Goal: Task Accomplishment & Management: Use online tool/utility

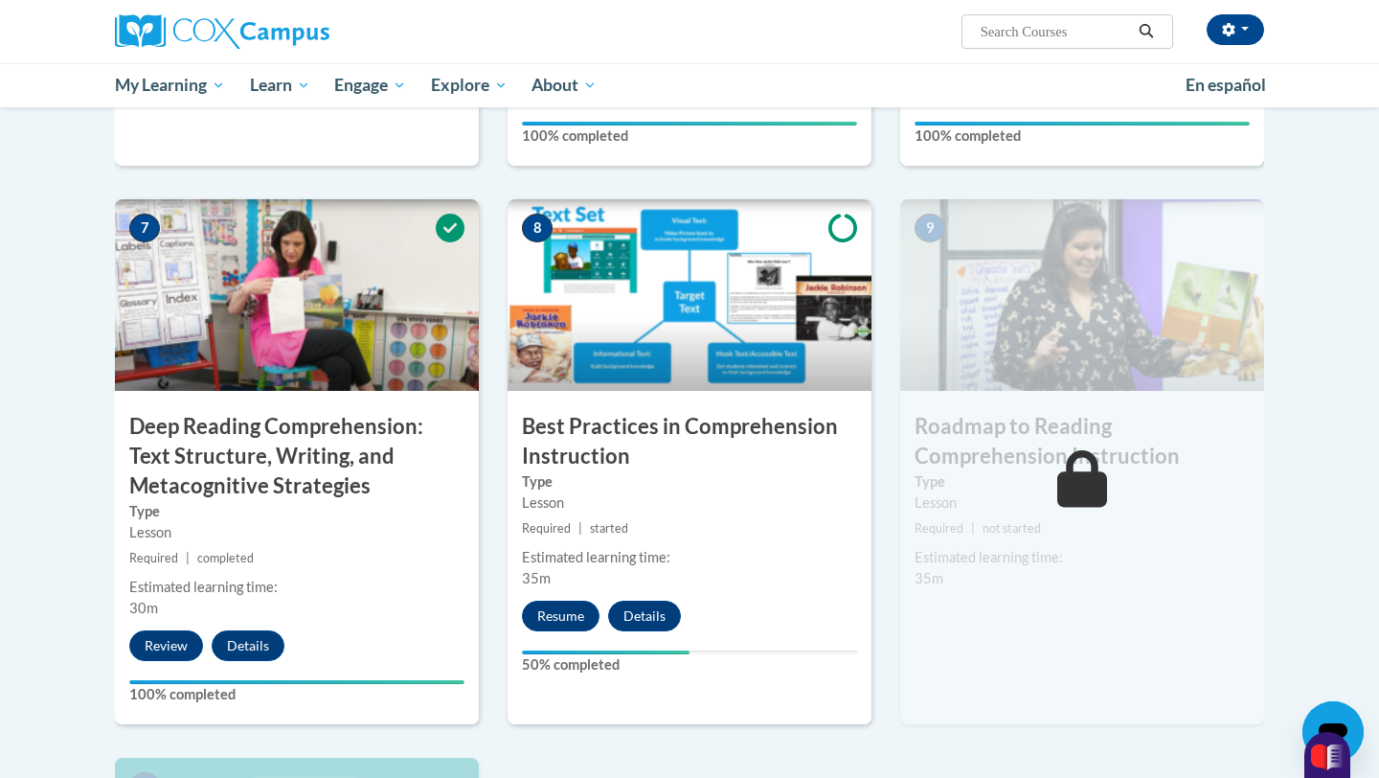
scroll to position [1365, 0]
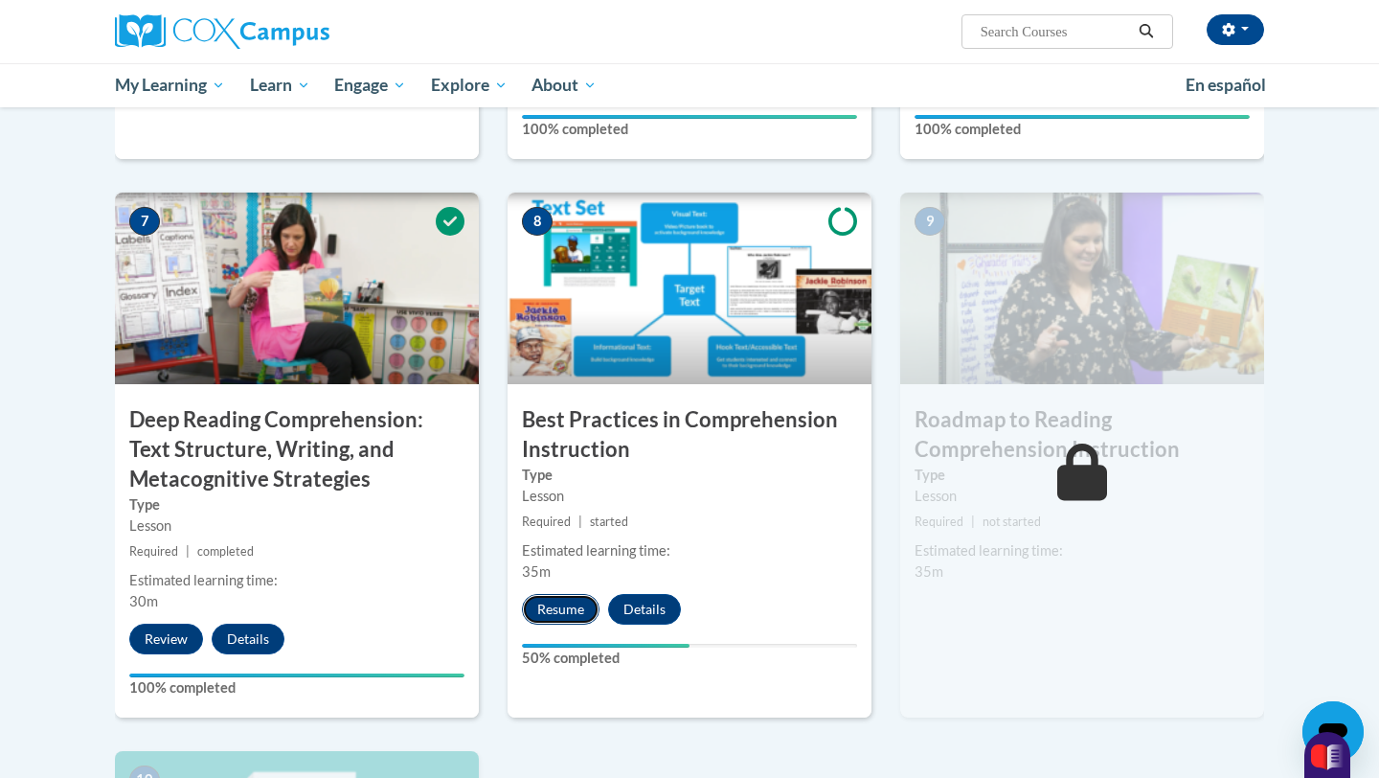
click at [561, 614] on button "Resume" at bounding box center [561, 609] width 78 height 31
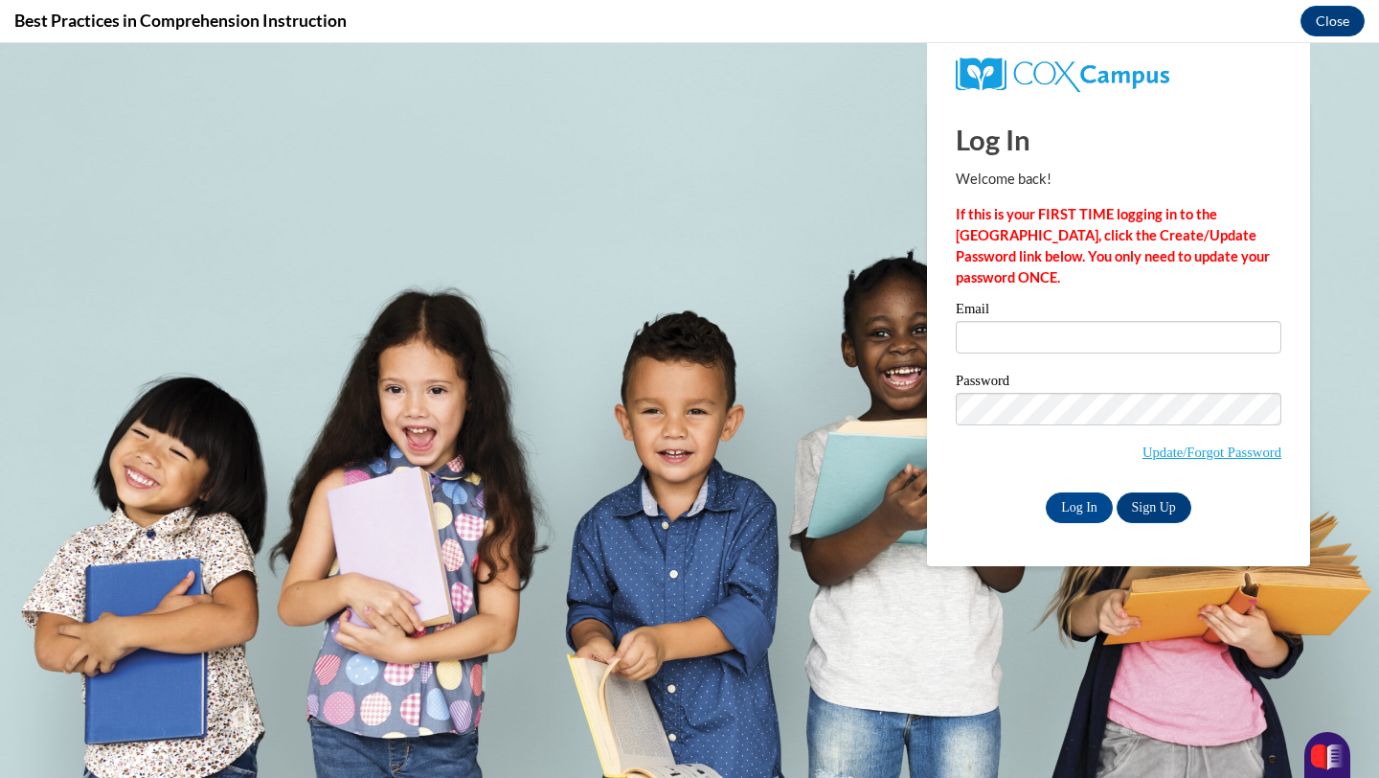
scroll to position [0, 0]
click at [969, 335] on input "Email" at bounding box center [1119, 337] width 326 height 33
type input "weirk@ripon.k12.wi.us"
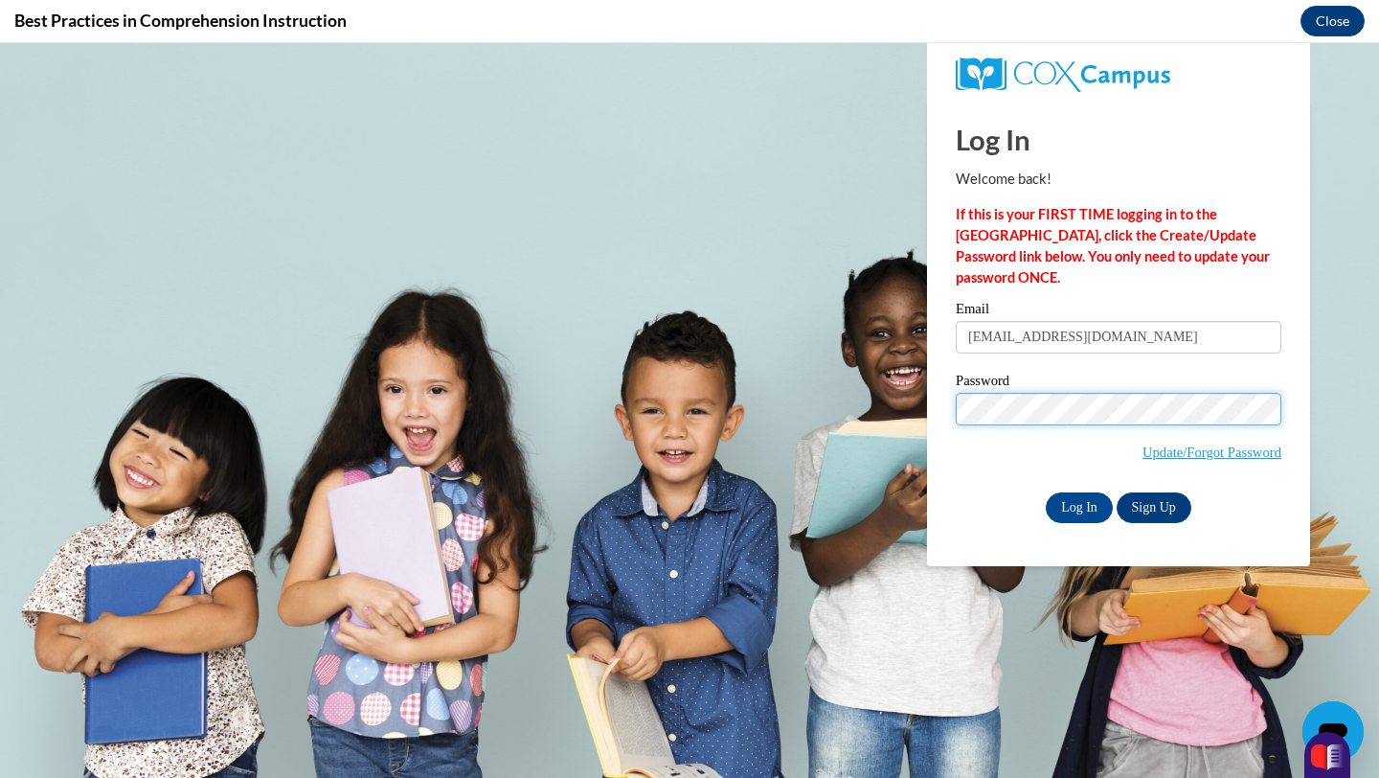
click at [1046, 492] on input "Log In" at bounding box center [1079, 507] width 67 height 31
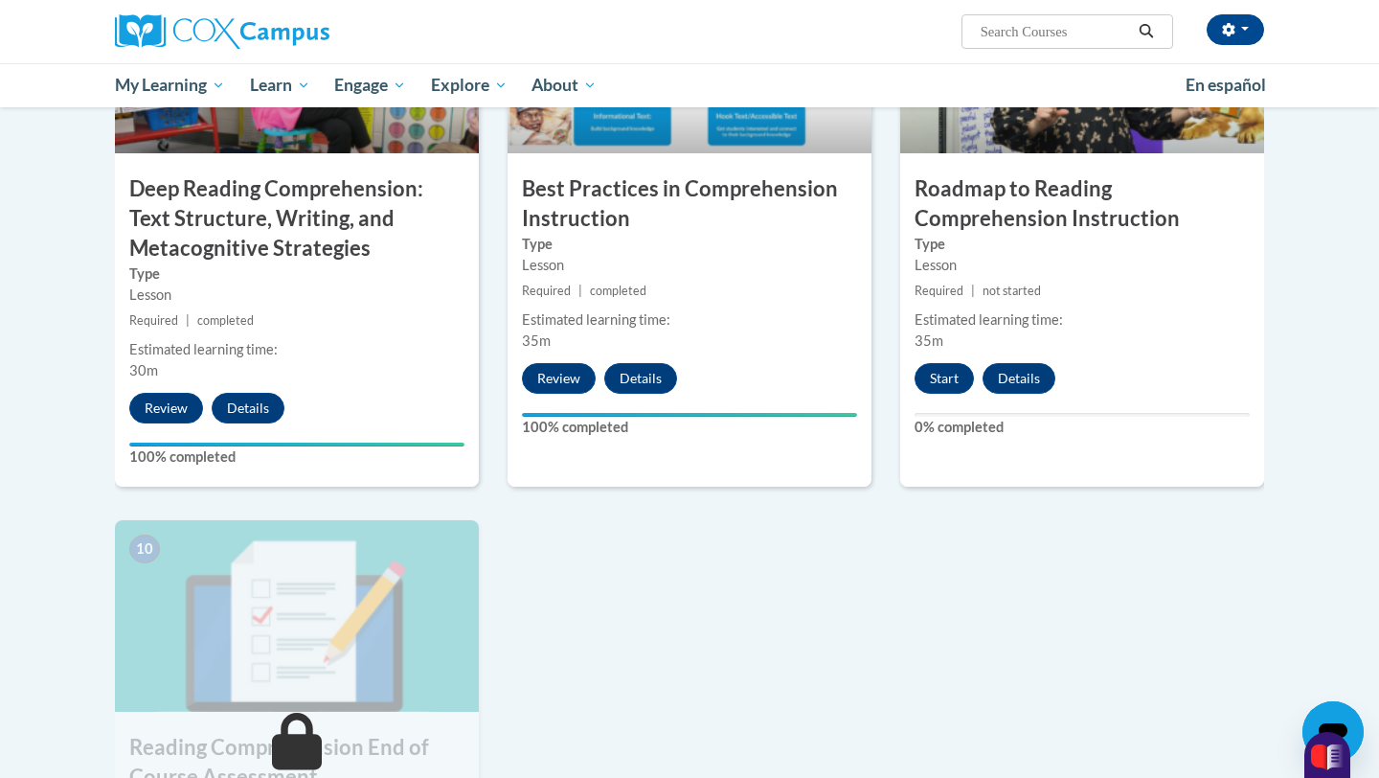
scroll to position [1597, 0]
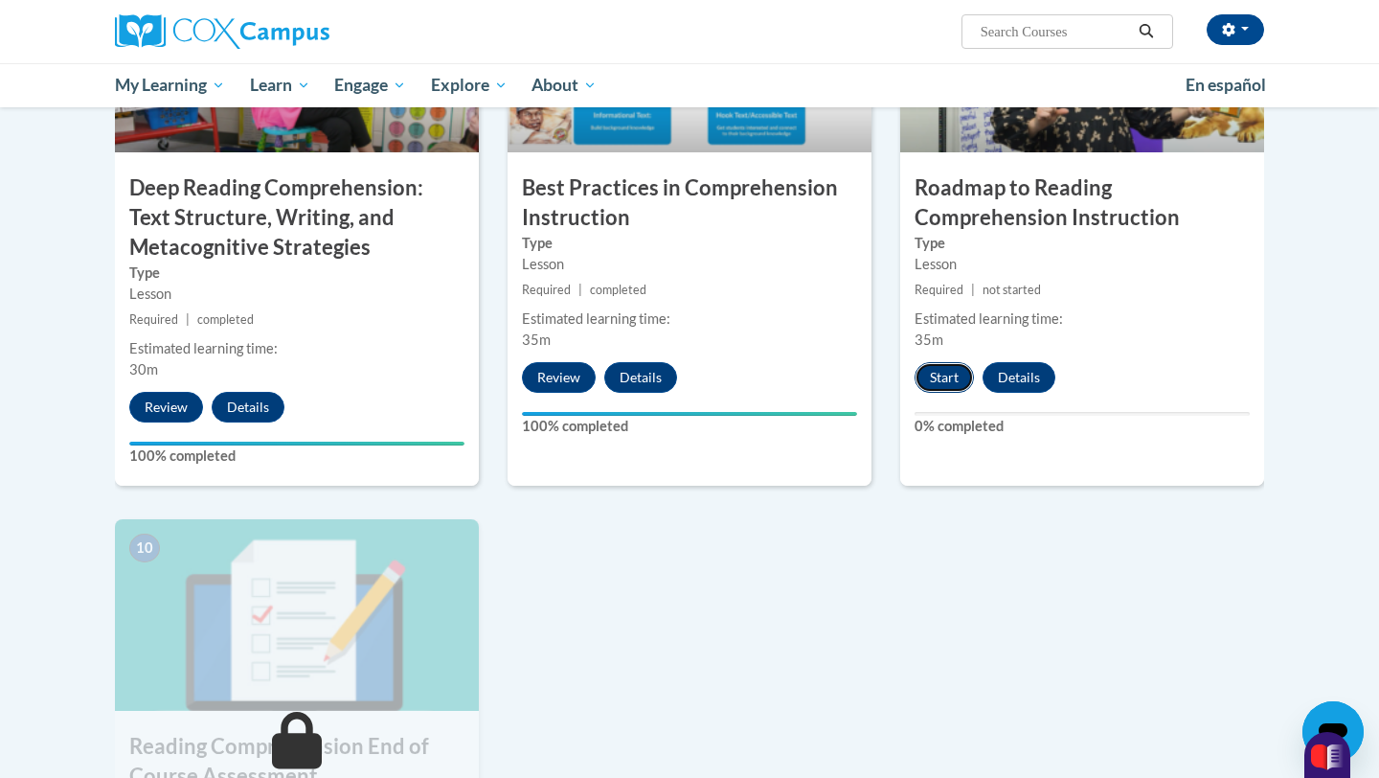
click at [947, 370] on button "Start" at bounding box center [944, 377] width 59 height 31
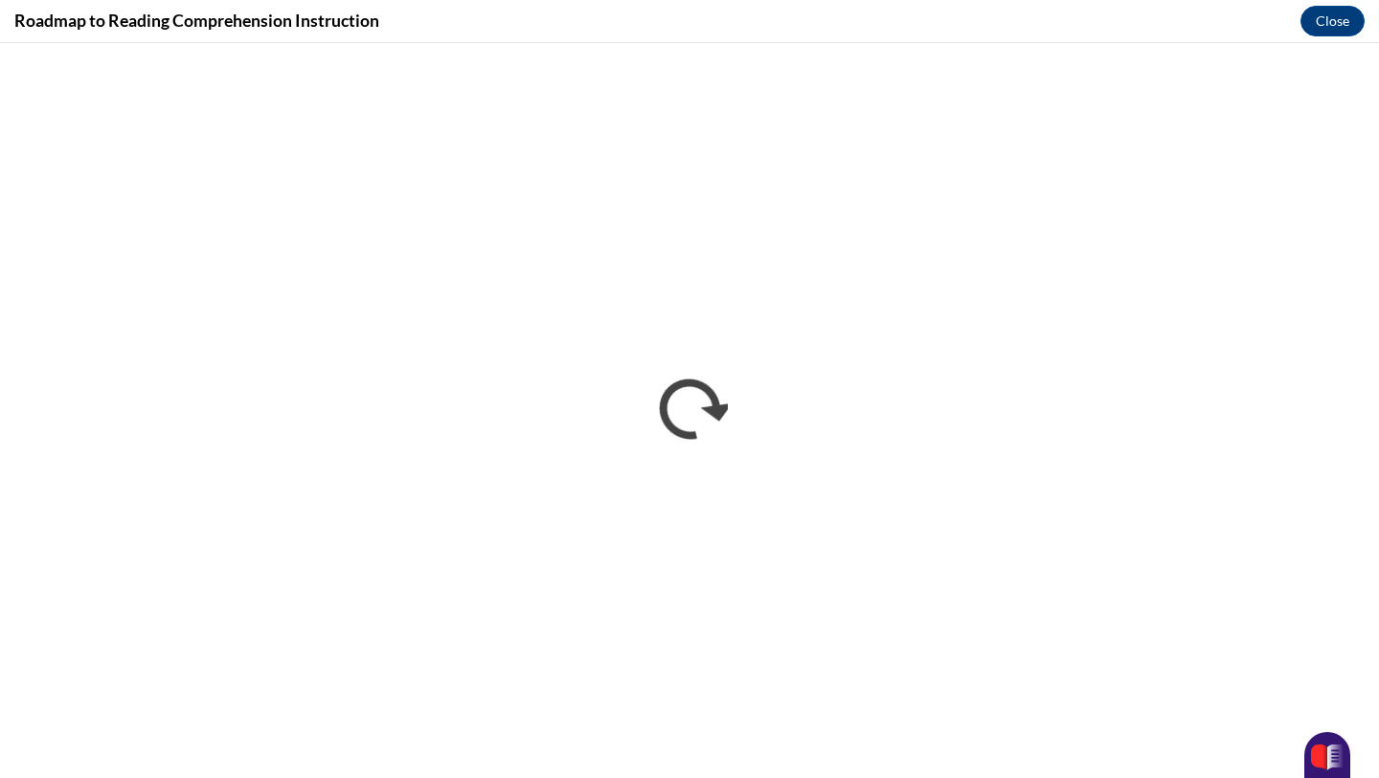
scroll to position [0, 0]
